Goal: Find contact information: Find contact information

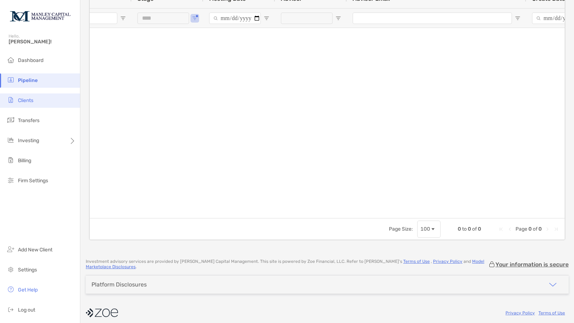
click at [26, 99] on span "Clients" at bounding box center [25, 101] width 15 height 6
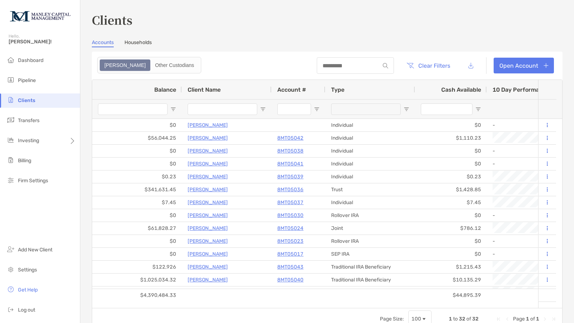
click at [174, 96] on div "Balance" at bounding box center [137, 89] width 78 height 19
click at [174, 96] on div "Balance 1" at bounding box center [137, 89] width 78 height 19
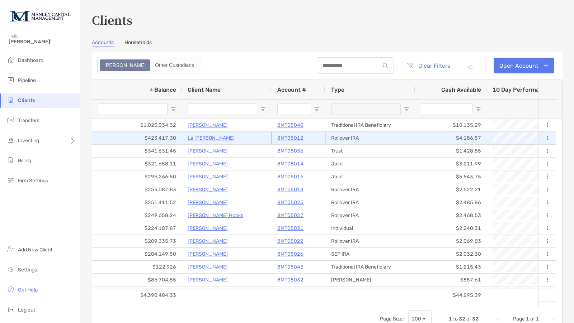
click at [284, 135] on p "8MT05012" at bounding box center [290, 138] width 26 height 9
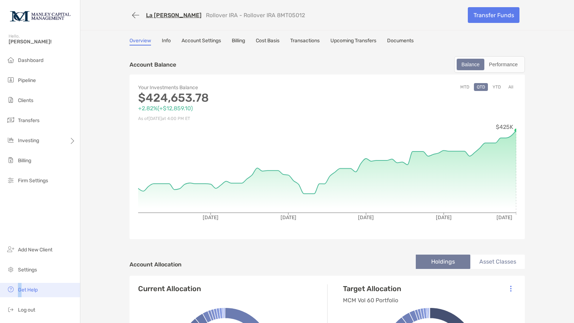
drag, startPoint x: 28, startPoint y: 289, endPoint x: 20, endPoint y: 285, distance: 9.1
click at [20, 285] on li "Get Help" at bounding box center [40, 290] width 80 height 14
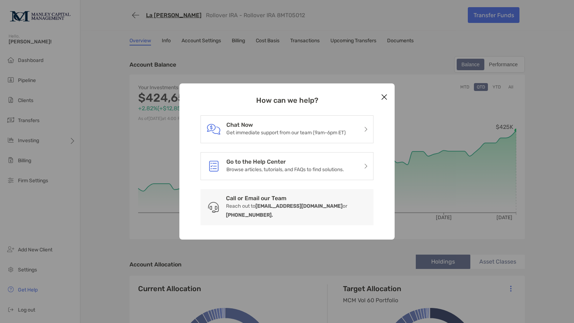
click at [297, 199] on h3 "Call or Email our Team" at bounding box center [297, 198] width 142 height 7
drag, startPoint x: 257, startPoint y: 211, endPoint x: 381, endPoint y: 206, distance: 123.8
click at [381, 206] on div "How can we help? Chat Now Get immediate support from our team (9am-6pm ET) Go t…" at bounding box center [286, 162] width 215 height 156
copy p "[EMAIL_ADDRESS][DOMAIN_NAME] or [PHONE_NUMBER]."
click at [380, 103] on button "Close modal" at bounding box center [384, 97] width 11 height 11
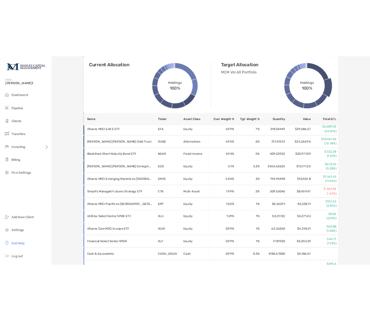
scroll to position [402, 0]
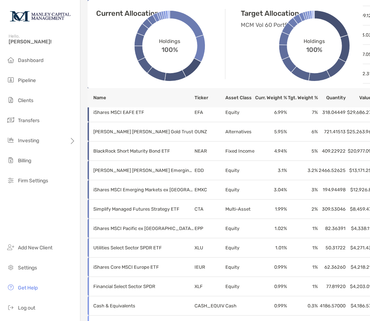
click at [41, 15] on img at bounding box center [40, 16] width 63 height 26
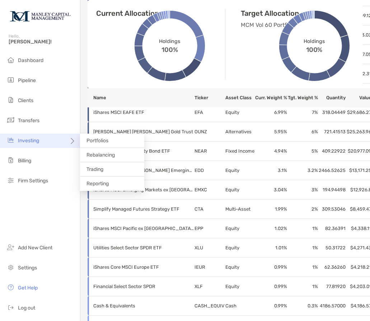
click at [74, 142] on icon at bounding box center [72, 144] width 6 height 6
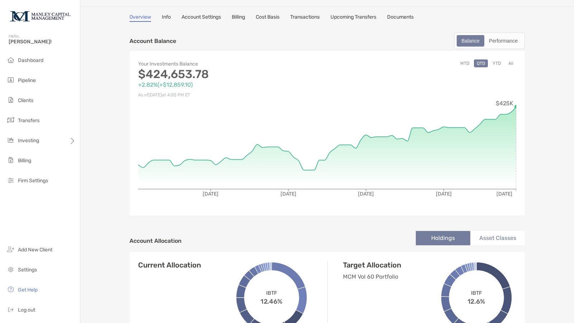
scroll to position [0, 0]
